Goal: Information Seeking & Learning: Learn about a topic

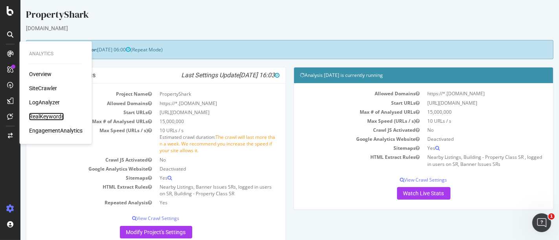
click at [44, 115] on div "RealKeywords" at bounding box center [46, 117] width 35 height 8
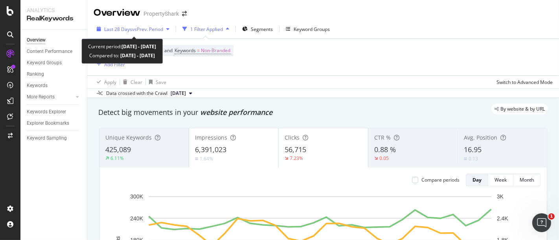
click at [150, 31] on span "vs Prev. Period" at bounding box center [147, 29] width 31 height 7
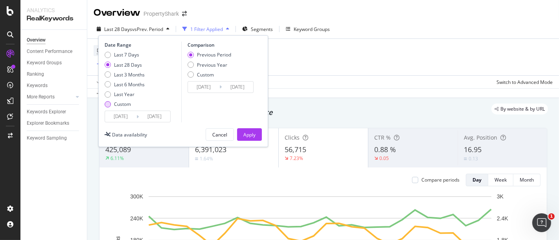
click at [121, 104] on div "Custom" at bounding box center [122, 104] width 17 height 7
click at [120, 115] on input "[DATE]" at bounding box center [120, 116] width 31 height 11
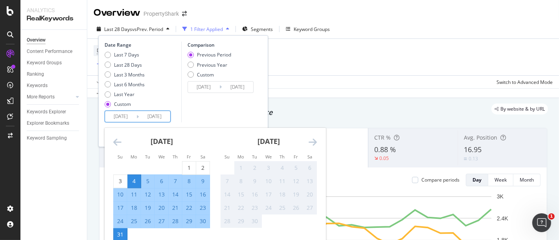
scroll to position [44, 0]
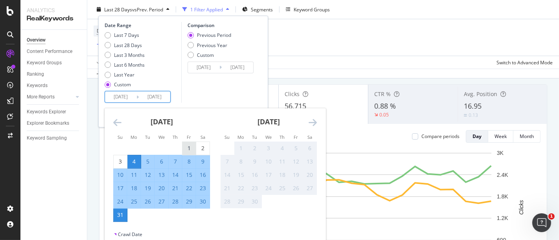
click at [191, 148] on div "1" at bounding box center [188, 149] width 13 height 8
type input "[DATE]"
click at [121, 212] on div "31" at bounding box center [120, 215] width 13 height 8
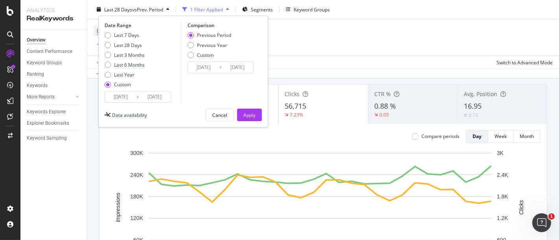
drag, startPoint x: 255, startPoint y: 116, endPoint x: 253, endPoint y: 59, distance: 57.0
click at [255, 115] on div "Apply" at bounding box center [249, 115] width 12 height 7
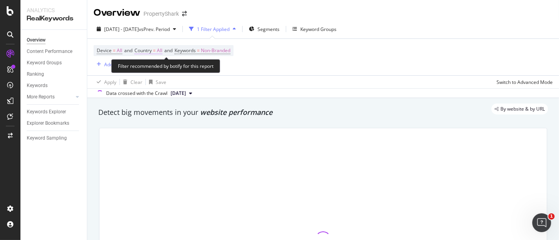
click at [146, 53] on span "Country = All" at bounding box center [148, 50] width 28 height 7
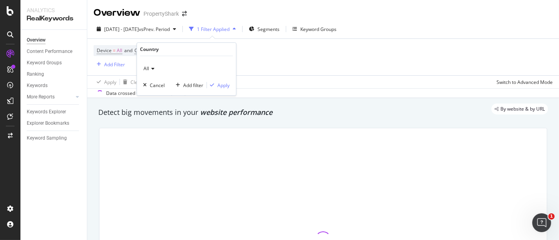
click at [156, 68] on div "All" at bounding box center [186, 68] width 86 height 13
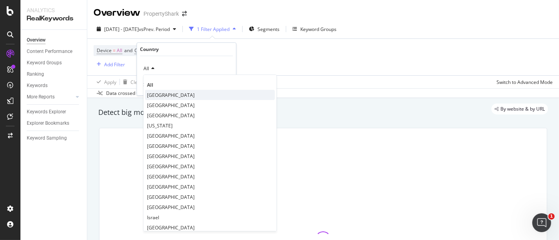
click at [165, 92] on span "[GEOGRAPHIC_DATA]" at bounding box center [171, 95] width 48 height 7
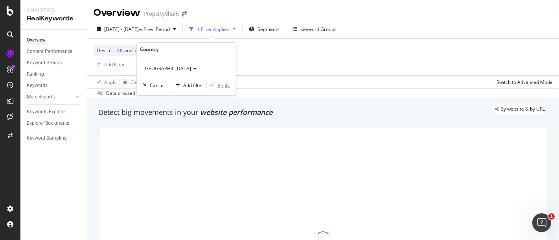
click at [222, 86] on div "Apply" at bounding box center [223, 85] width 12 height 7
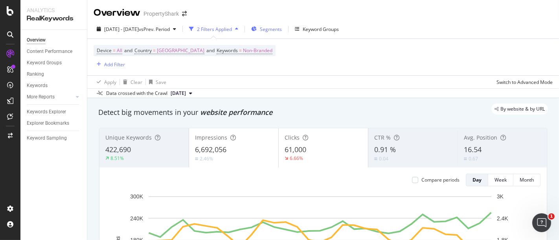
click at [282, 26] on span "Segments" at bounding box center [271, 29] width 22 height 7
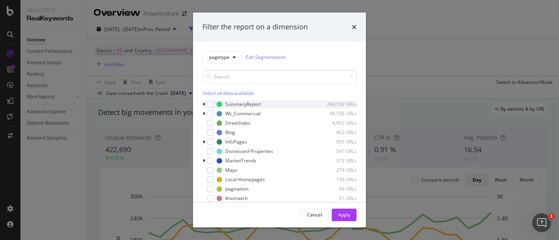
click at [205, 103] on icon "modal" at bounding box center [204, 104] width 2 height 5
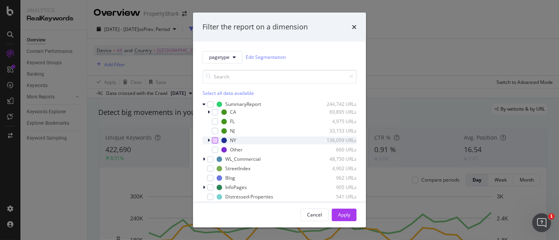
click at [212, 139] on div "modal" at bounding box center [215, 140] width 6 height 6
click at [206, 142] on div "NY 136,059 URLs" at bounding box center [279, 141] width 154 height 8
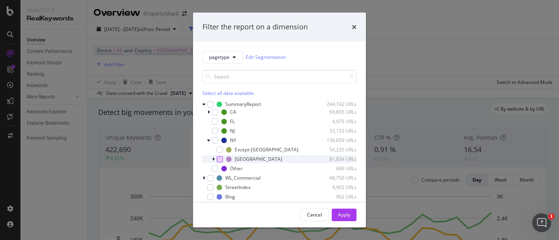
click at [218, 157] on div "modal" at bounding box center [219, 159] width 6 height 6
click at [340, 215] on div "Apply" at bounding box center [344, 215] width 12 height 7
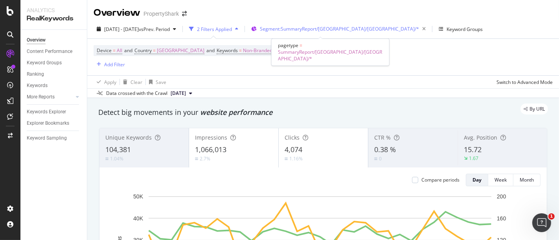
click at [321, 33] on div "Segment: SummaryReport/[GEOGRAPHIC_DATA]/[GEOGRAPHIC_DATA]/*" at bounding box center [344, 29] width 169 height 11
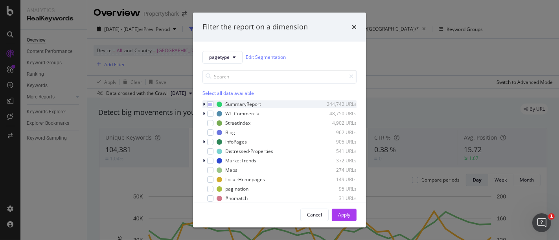
click at [205, 104] on div "modal" at bounding box center [204, 105] width 5 height 8
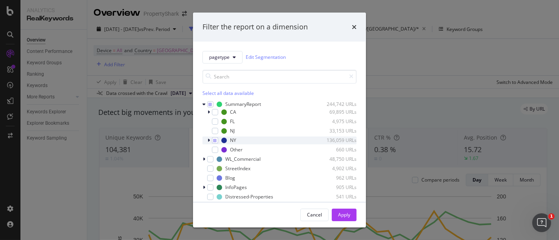
click at [208, 139] on icon "modal" at bounding box center [208, 140] width 2 height 5
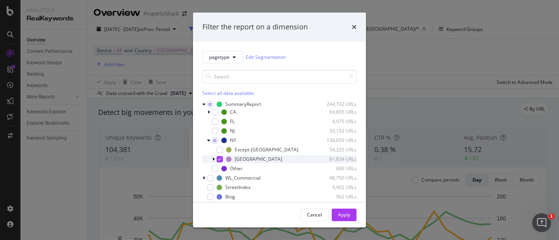
click at [214, 159] on icon "modal" at bounding box center [213, 159] width 2 height 5
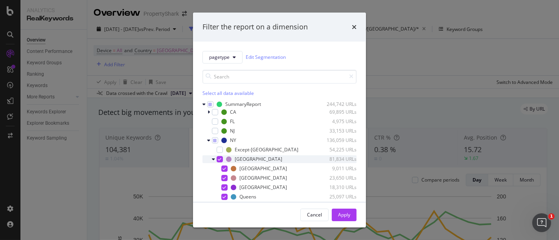
click at [219, 158] on icon "modal" at bounding box center [220, 159] width 4 height 4
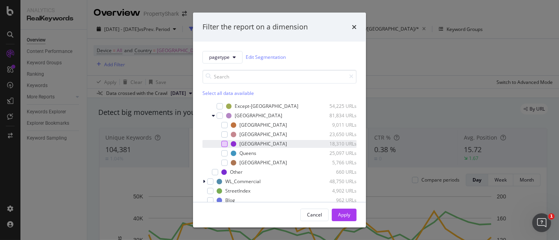
click at [226, 143] on div "modal" at bounding box center [224, 144] width 6 height 6
click at [343, 214] on div "Apply" at bounding box center [344, 215] width 12 height 7
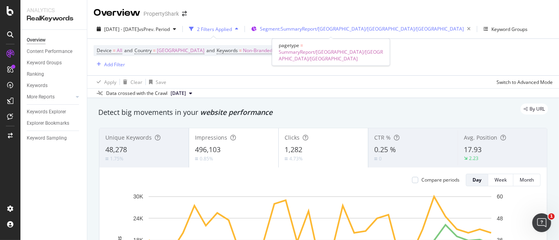
click at [296, 26] on span "Segment: SummaryReport/[GEOGRAPHIC_DATA]/[GEOGRAPHIC_DATA]/[GEOGRAPHIC_DATA]" at bounding box center [362, 29] width 204 height 7
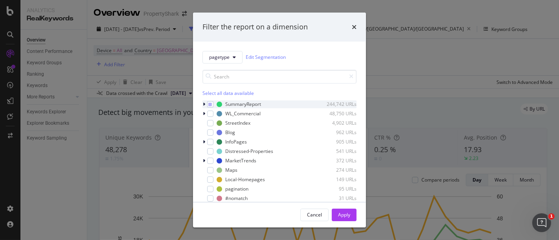
click at [205, 105] on div "modal" at bounding box center [204, 105] width 5 height 8
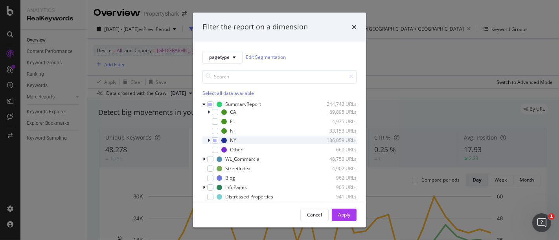
click at [208, 141] on icon "modal" at bounding box center [208, 140] width 2 height 5
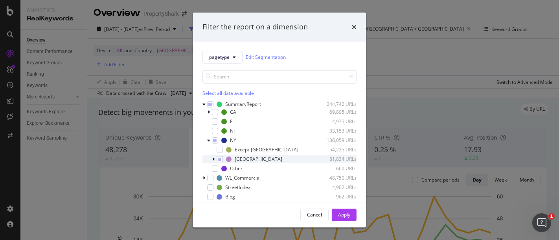
click at [214, 157] on icon "modal" at bounding box center [213, 159] width 2 height 5
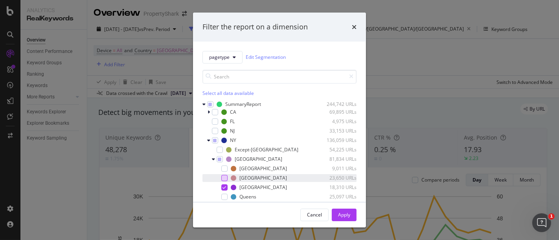
click at [223, 176] on div "modal" at bounding box center [224, 178] width 6 height 6
click at [225, 184] on div "[GEOGRAPHIC_DATA] 18,310 URLs" at bounding box center [279, 188] width 154 height 8
click at [341, 217] on div "Apply" at bounding box center [344, 215] width 12 height 7
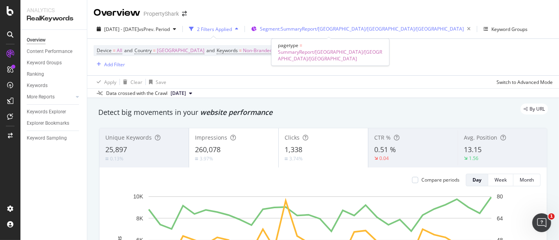
click at [330, 27] on span "Segment: SummaryReport/[GEOGRAPHIC_DATA]/[GEOGRAPHIC_DATA]/[GEOGRAPHIC_DATA]" at bounding box center [362, 29] width 204 height 7
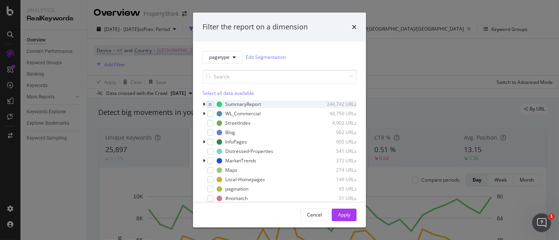
click at [203, 106] on icon "modal" at bounding box center [204, 104] width 2 height 5
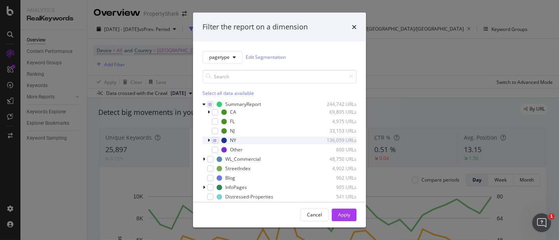
click at [208, 141] on icon "modal" at bounding box center [208, 140] width 2 height 5
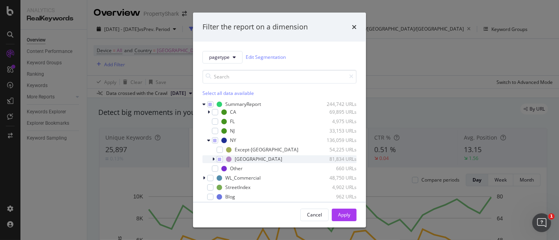
click at [212, 159] on icon "modal" at bounding box center [213, 159] width 2 height 5
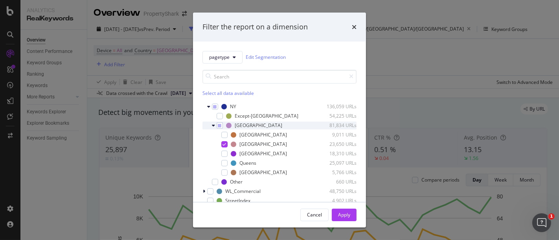
scroll to position [44, 0]
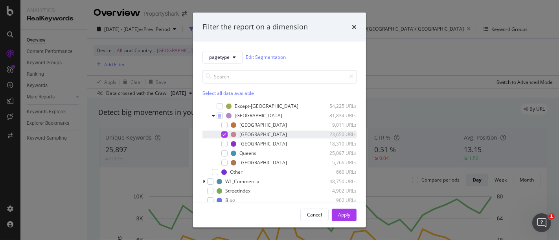
click at [223, 137] on div "modal" at bounding box center [224, 135] width 6 height 6
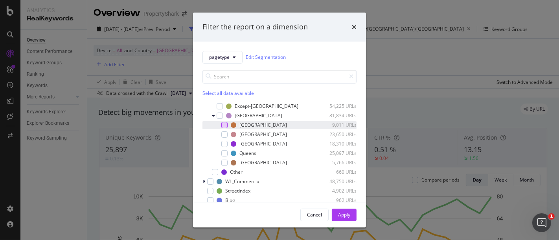
click at [224, 127] on div "modal" at bounding box center [224, 125] width 6 height 6
click at [342, 214] on div "Apply" at bounding box center [344, 215] width 12 height 7
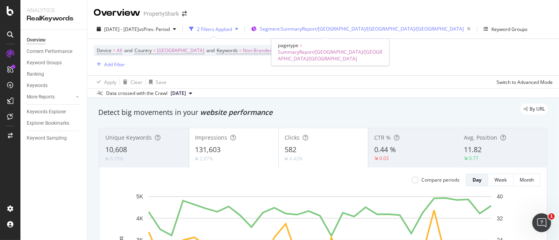
click at [337, 28] on span "Segment: SummaryReport/[GEOGRAPHIC_DATA]/[GEOGRAPHIC_DATA]/[GEOGRAPHIC_DATA]" at bounding box center [362, 29] width 204 height 7
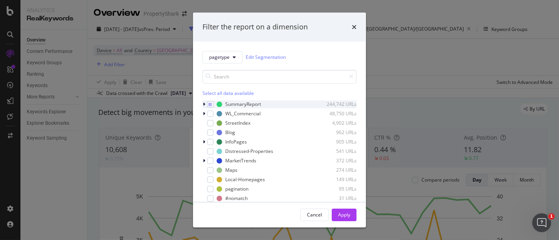
click at [204, 102] on icon "modal" at bounding box center [204, 104] width 2 height 5
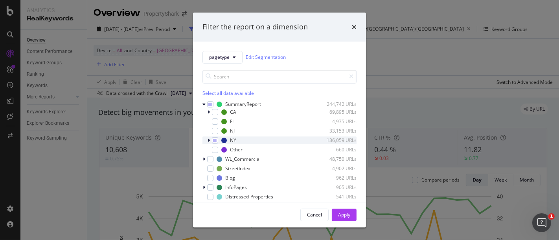
click at [209, 139] on icon "modal" at bounding box center [208, 140] width 2 height 5
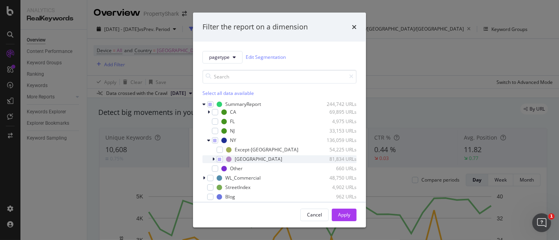
click at [214, 157] on icon "modal" at bounding box center [213, 159] width 2 height 5
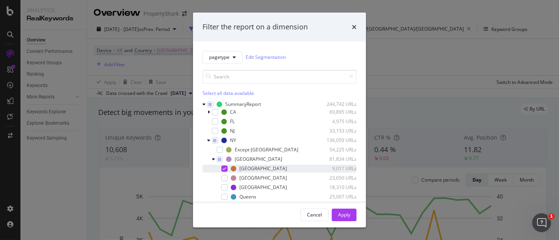
click at [224, 167] on icon "modal" at bounding box center [225, 169] width 4 height 4
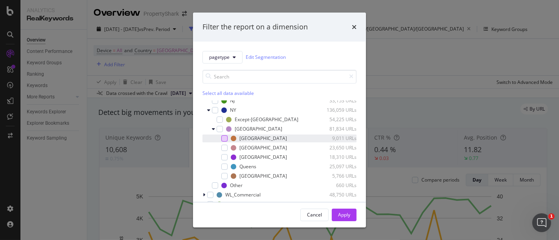
scroll to position [44, 0]
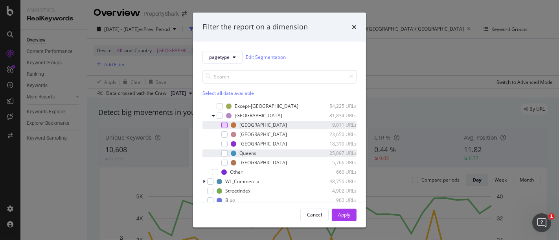
click at [230, 155] on div "Queens 25,097 URLs" at bounding box center [279, 154] width 154 height 8
click at [351, 214] on button "Apply" at bounding box center [343, 215] width 25 height 13
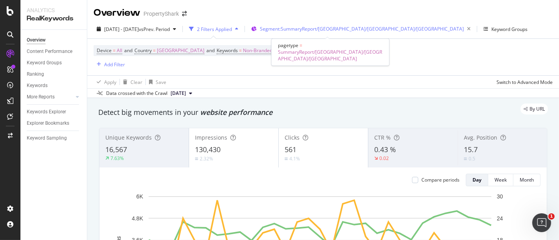
click at [327, 26] on span "Segment: SummaryReport/[GEOGRAPHIC_DATA]/[GEOGRAPHIC_DATA]/[GEOGRAPHIC_DATA]" at bounding box center [362, 29] width 204 height 7
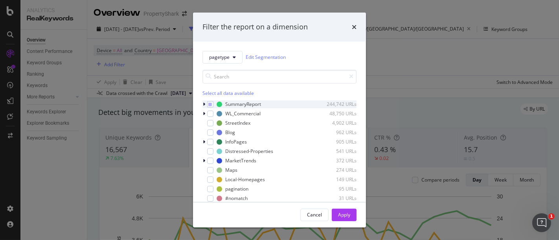
click at [203, 104] on icon "modal" at bounding box center [204, 104] width 2 height 5
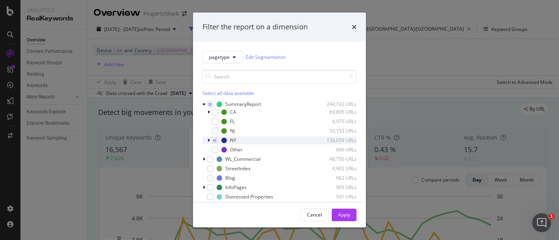
click at [210, 141] on icon "modal" at bounding box center [208, 140] width 2 height 5
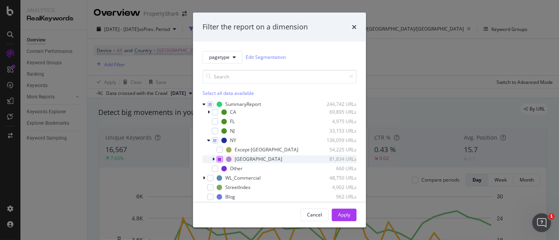
click at [218, 158] on icon "modal" at bounding box center [220, 159] width 4 height 4
click at [211, 104] on div "modal" at bounding box center [210, 104] width 6 height 6
click at [222, 157] on div "modal" at bounding box center [219, 159] width 6 height 6
click at [335, 214] on button "Apply" at bounding box center [343, 215] width 25 height 13
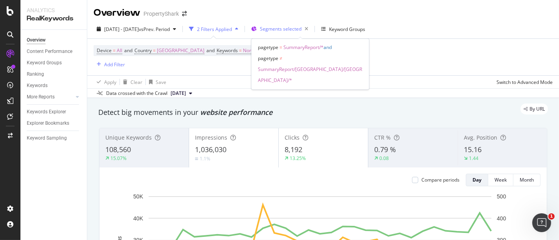
click at [300, 27] on span "Segments selected" at bounding box center [281, 29] width 42 height 7
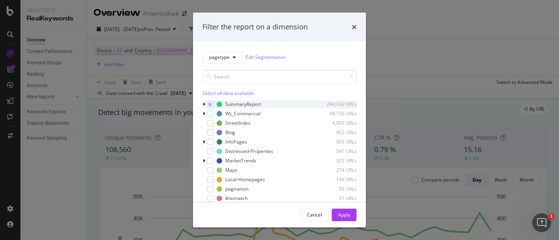
click at [205, 104] on icon "modal" at bounding box center [204, 104] width 2 height 5
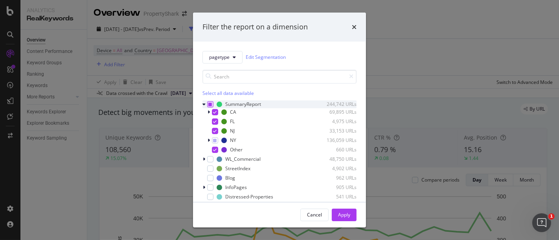
click at [209, 105] on icon "modal" at bounding box center [211, 105] width 4 height 4
click at [210, 111] on div "modal" at bounding box center [209, 112] width 5 height 8
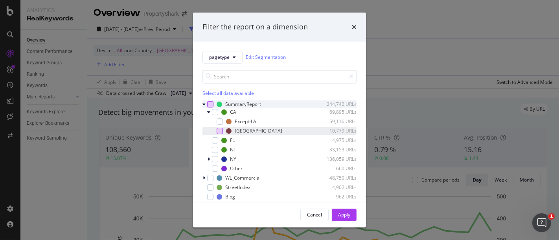
click at [219, 128] on div "modal" at bounding box center [219, 131] width 6 height 6
click at [338, 212] on div "Apply" at bounding box center [344, 215] width 12 height 7
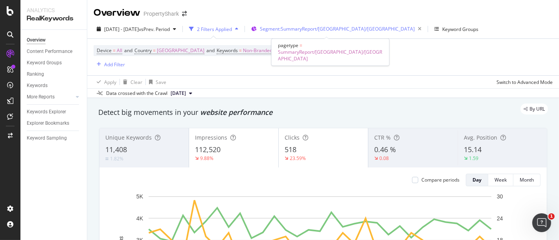
click at [298, 23] on div "Segment: SummaryReport/CA/[GEOGRAPHIC_DATA]" at bounding box center [337, 29] width 173 height 12
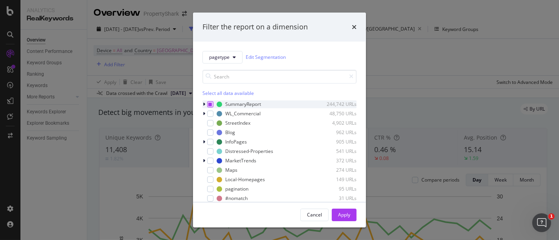
click at [209, 103] on icon "modal" at bounding box center [211, 105] width 4 height 4
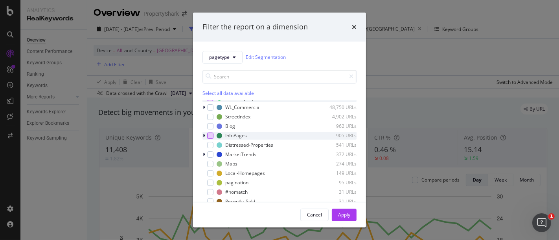
click at [209, 136] on div "modal" at bounding box center [210, 136] width 6 height 6
drag, startPoint x: 337, startPoint y: 212, endPoint x: 329, endPoint y: 73, distance: 139.7
click at [337, 212] on button "Apply" at bounding box center [343, 215] width 25 height 13
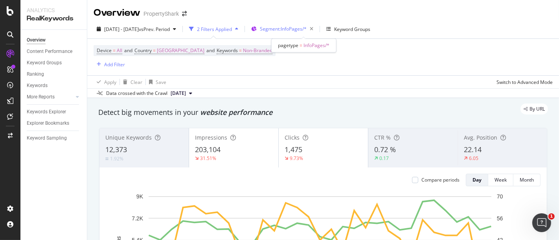
click at [306, 26] on span "Segment: InfoPages/*" at bounding box center [283, 29] width 47 height 7
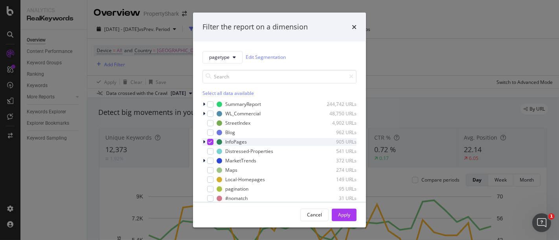
click at [211, 142] on icon "modal" at bounding box center [211, 142] width 4 height 4
click at [211, 112] on div "modal" at bounding box center [210, 114] width 6 height 6
click at [335, 210] on button "Apply" at bounding box center [343, 215] width 25 height 13
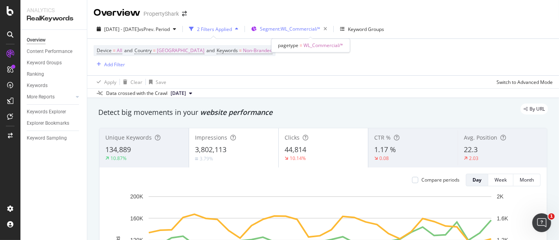
click at [288, 28] on span "Segment: WL_Commercial/*" at bounding box center [290, 29] width 60 height 7
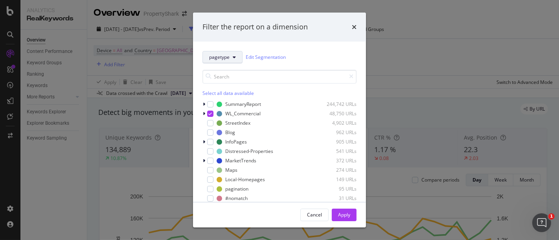
click at [222, 54] on span "pagetype" at bounding box center [219, 57] width 20 height 7
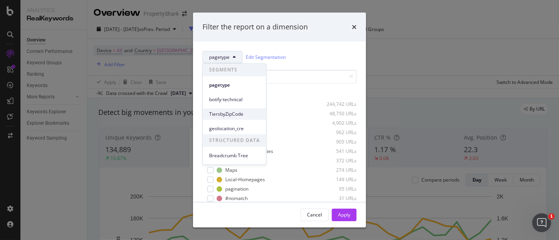
click at [226, 114] on span "TiersbyZipCode" at bounding box center [234, 114] width 51 height 7
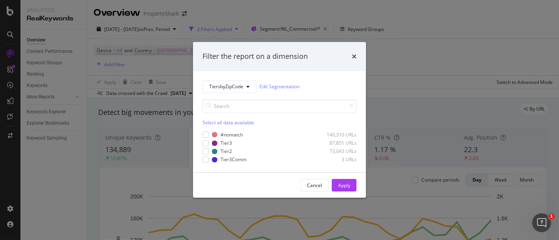
click at [223, 156] on div "#nomatch 140,310 URLs Tier3 87,851 URLs Tier2 73,043 URLs Tier3Comm 3 URLs" at bounding box center [279, 148] width 154 height 32
click at [222, 152] on div "Tier2" at bounding box center [225, 151] width 11 height 7
click at [334, 185] on button "Apply" at bounding box center [343, 185] width 25 height 13
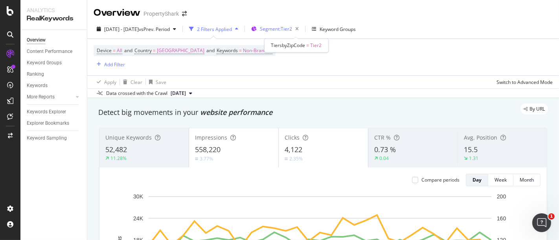
click at [284, 31] on span "Segment: Tier2" at bounding box center [276, 29] width 32 height 7
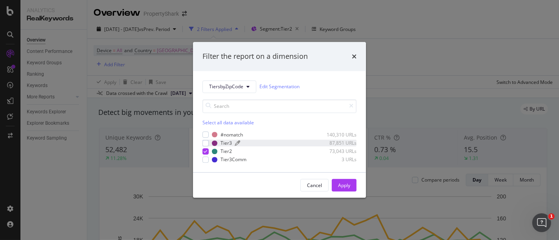
click at [221, 144] on div "Tier3" at bounding box center [225, 143] width 11 height 7
click at [220, 152] on div "Tier2" at bounding box center [225, 151] width 11 height 7
click at [337, 183] on button "Apply" at bounding box center [343, 185] width 25 height 13
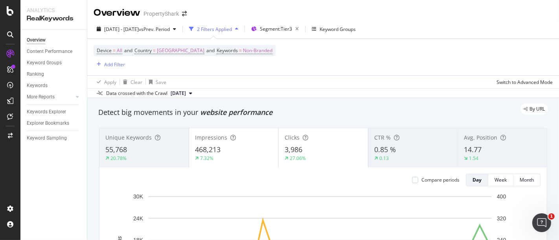
click at [295, 110] on div "By URL" at bounding box center [318, 109] width 457 height 11
